Goal: Task Accomplishment & Management: Use online tool/utility

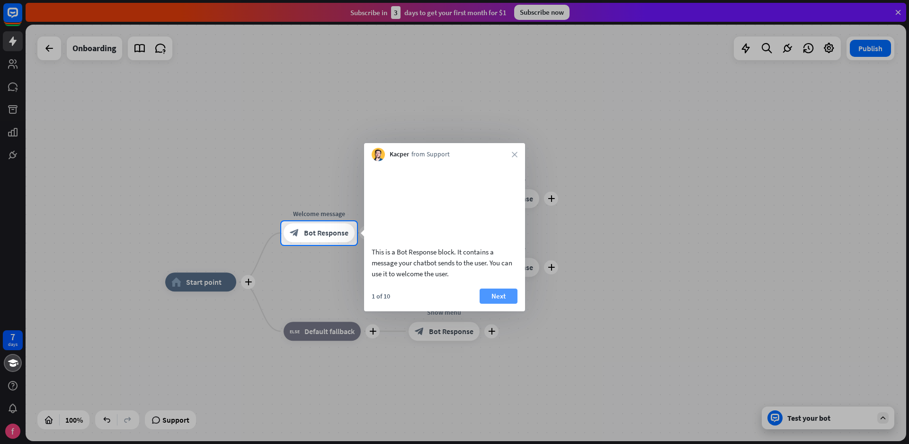
click at [496, 303] on button "Next" at bounding box center [499, 295] width 38 height 15
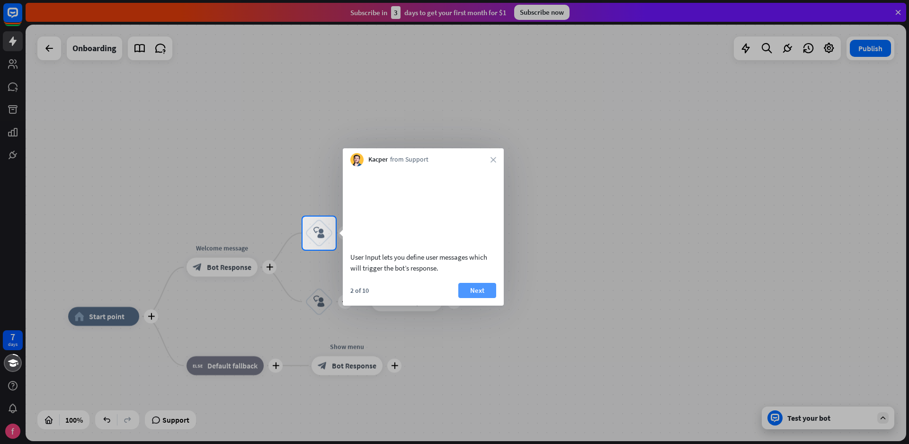
click at [488, 298] on button "Next" at bounding box center [477, 290] width 38 height 15
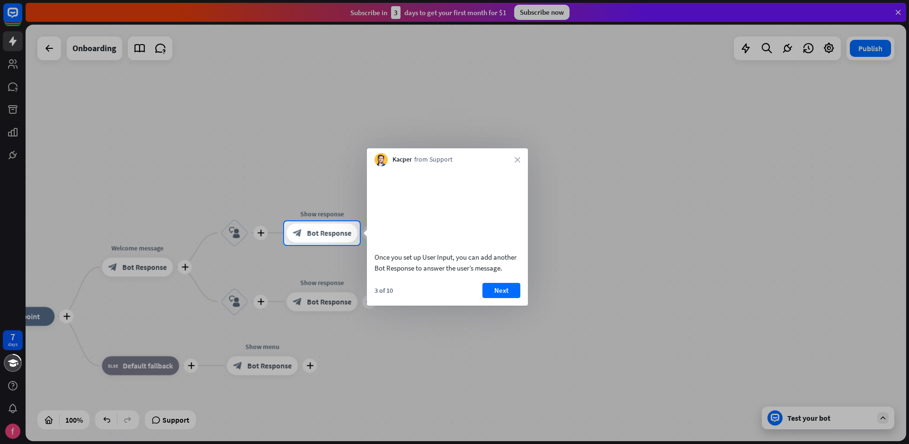
click at [488, 298] on button "Next" at bounding box center [501, 290] width 38 height 15
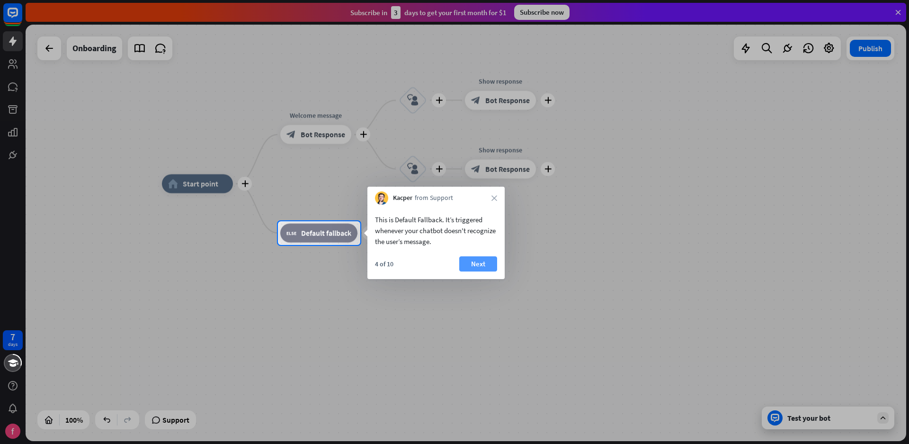
click at [480, 266] on button "Next" at bounding box center [478, 263] width 38 height 15
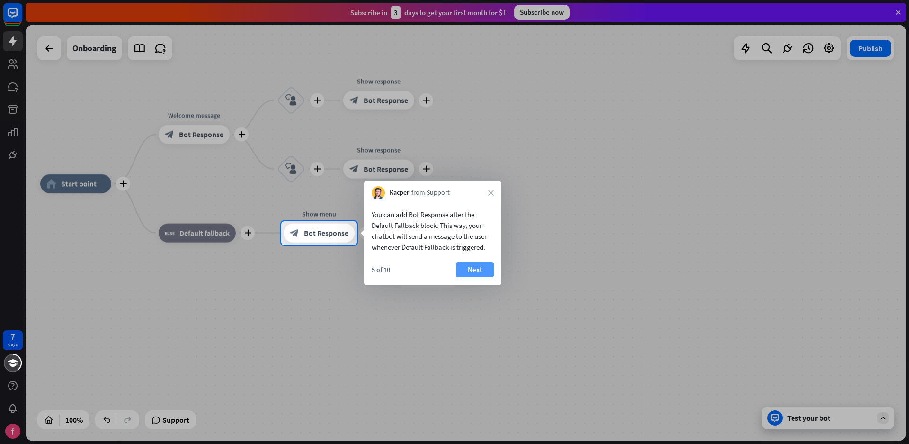
click at [469, 276] on button "Next" at bounding box center [475, 269] width 38 height 15
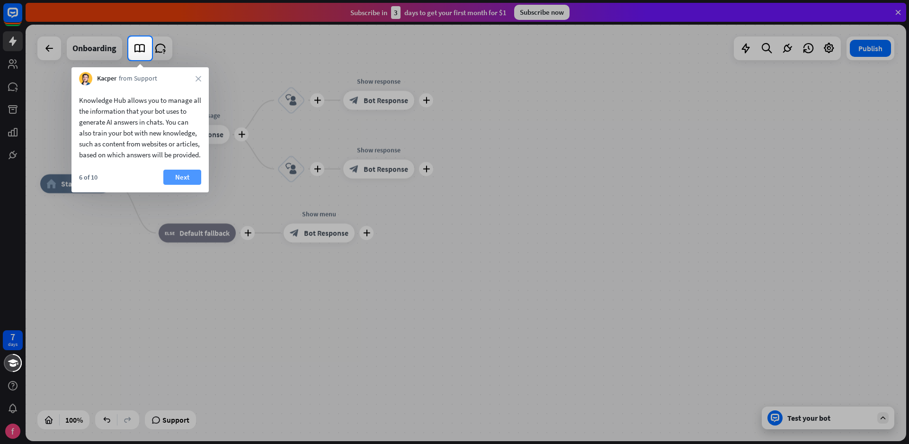
click at [179, 185] on button "Next" at bounding box center [182, 176] width 38 height 15
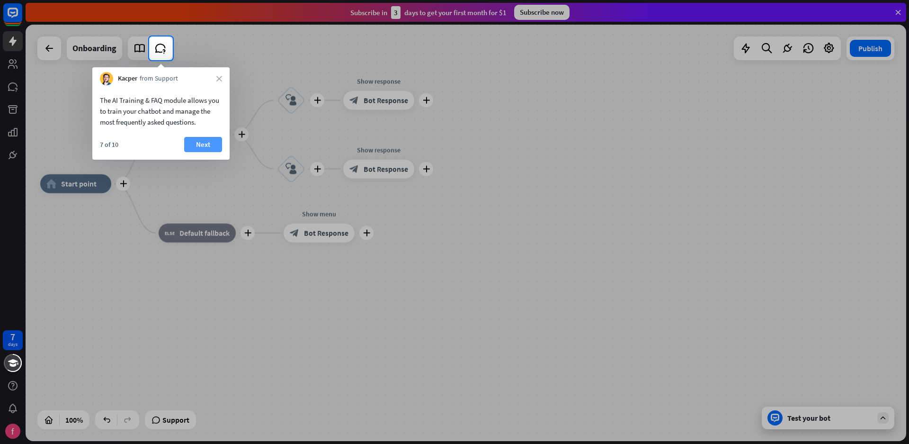
click at [202, 148] on button "Next" at bounding box center [203, 144] width 38 height 15
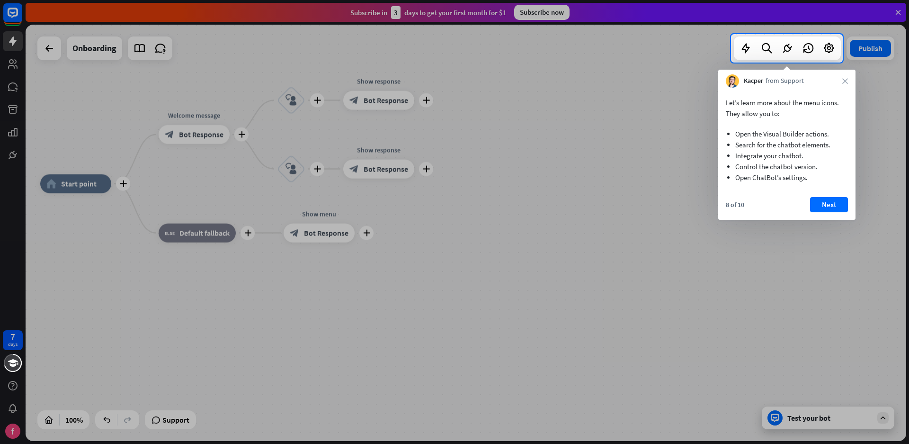
drag, startPoint x: 829, startPoint y: 197, endPoint x: 822, endPoint y: 194, distance: 7.4
click at [829, 198] on button "Next" at bounding box center [829, 204] width 38 height 15
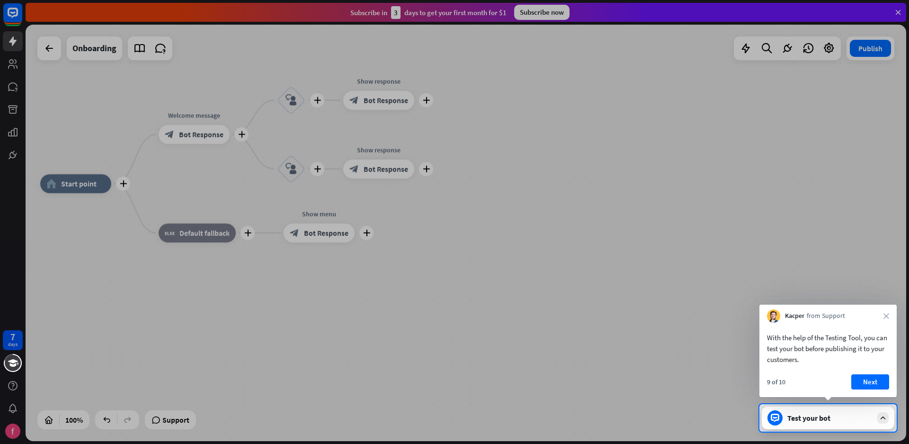
click at [871, 387] on button "Next" at bounding box center [870, 381] width 38 height 15
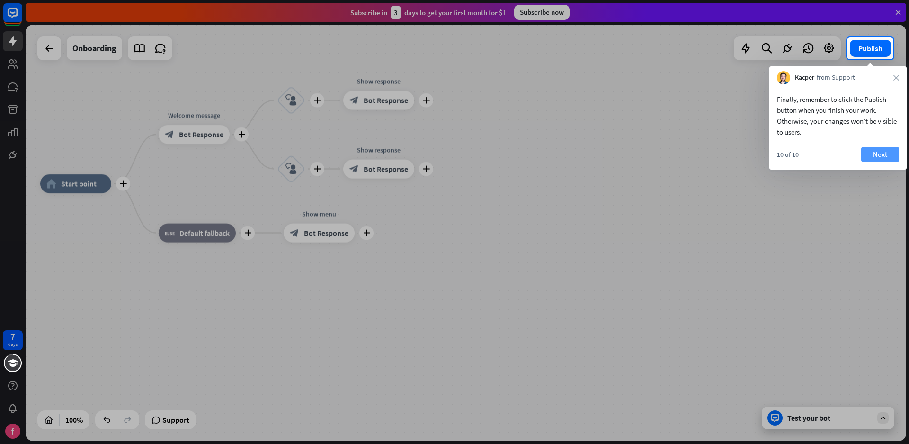
click at [884, 148] on button "Next" at bounding box center [880, 154] width 38 height 15
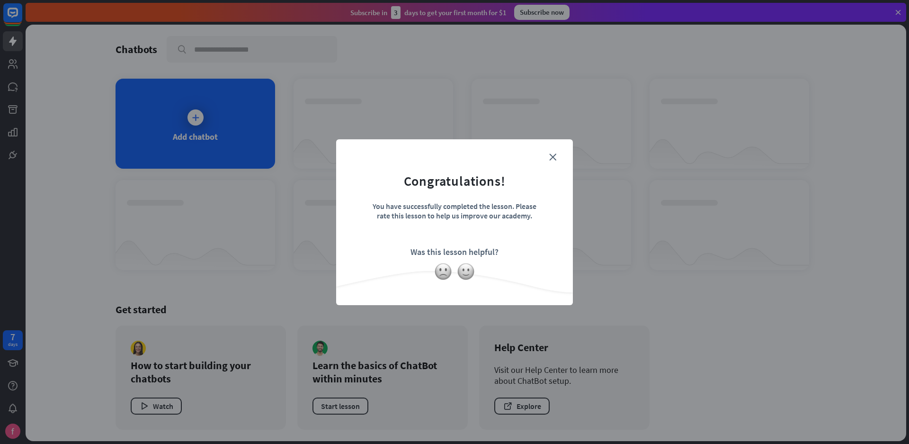
click at [549, 159] on form "Congratulations! You have successfully completed the lesson. Please rate this l…" at bounding box center [454, 207] width 213 height 113
click at [554, 155] on icon "close" at bounding box center [552, 156] width 7 height 7
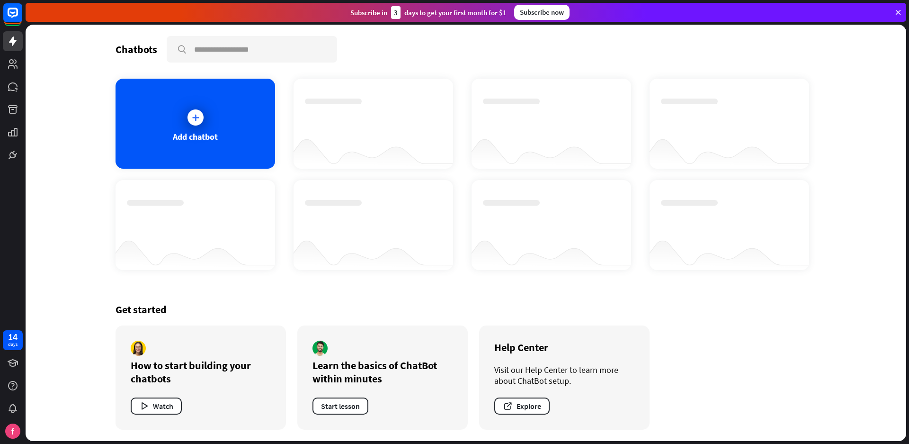
click at [898, 12] on icon at bounding box center [898, 12] width 9 height 9
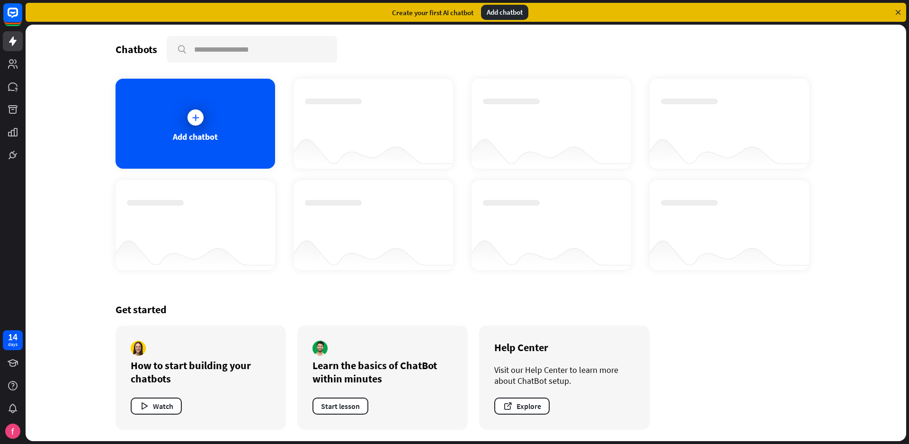
click at [509, 10] on div "Add chatbot" at bounding box center [504, 12] width 47 height 15
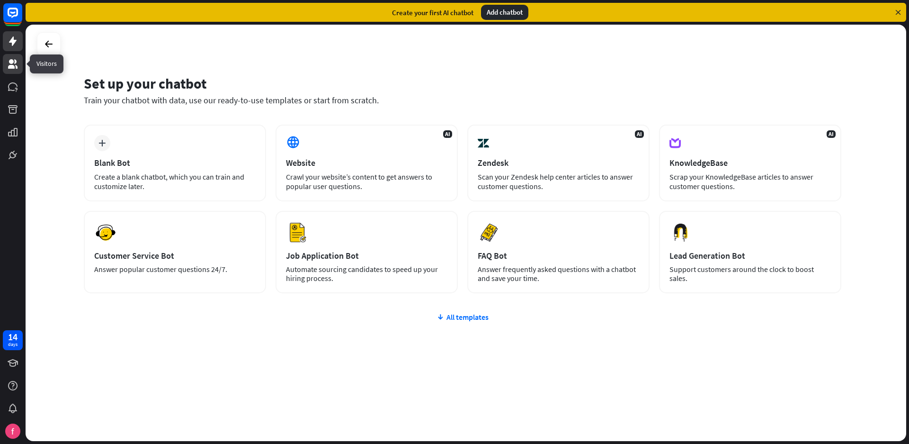
click at [10, 61] on icon at bounding box center [12, 63] width 9 height 9
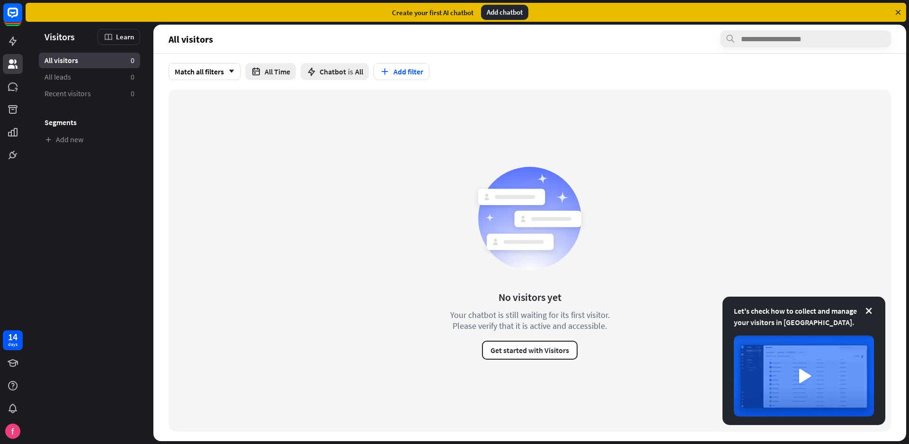
click at [104, 62] on div "All visitors 0" at bounding box center [89, 61] width 101 height 16
click at [8, 15] on icon at bounding box center [12, 12] width 11 height 11
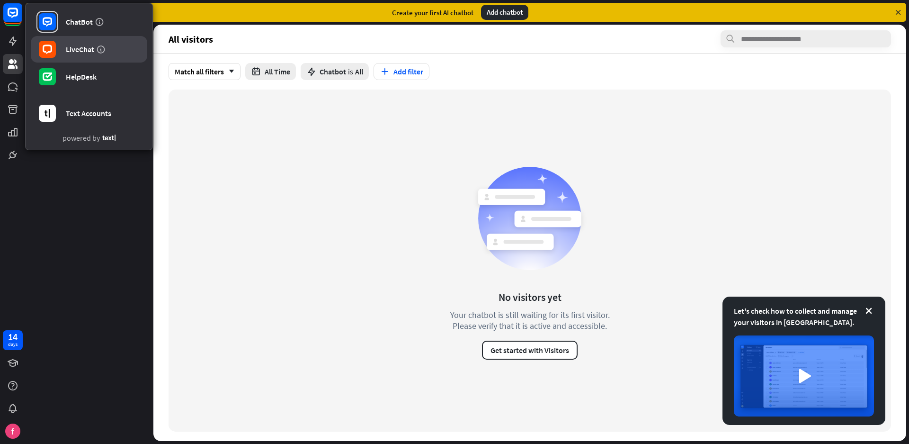
click at [76, 55] on link "LiveChat" at bounding box center [89, 49] width 116 height 27
